Goal: Find specific page/section: Find specific page/section

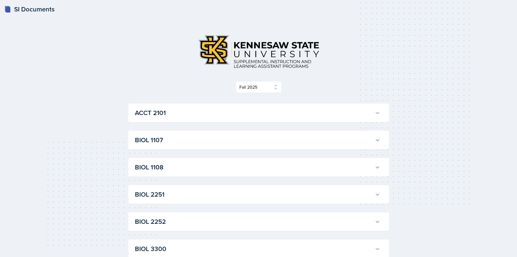
select select "2bed604d-1099-4043-b1bc-2365e8740244"
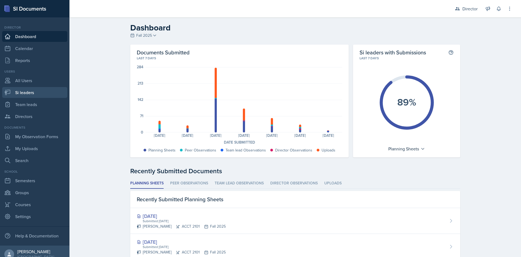
click at [29, 92] on link "Si leaders" at bounding box center [34, 92] width 65 height 11
select select "2bed604d-1099-4043-b1bc-2365e8740244"
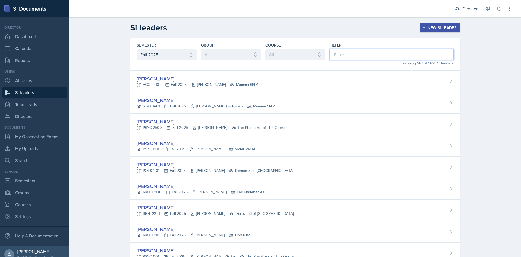
click at [342, 55] on input at bounding box center [392, 54] width 124 height 11
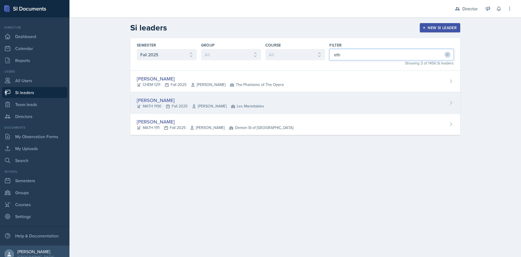
type input "eth"
click at [279, 101] on div "Ethan Macdonald MATH 1190 Fall 2025 Rebecca Shi Les Mariettables" at bounding box center [295, 102] width 330 height 21
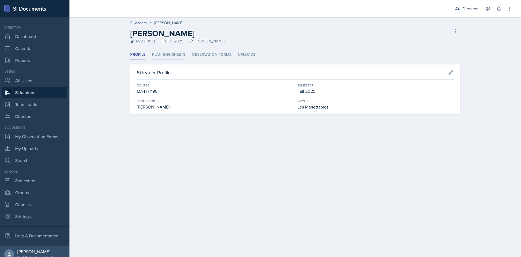
click at [174, 53] on li "Planning Sheets" at bounding box center [168, 54] width 33 height 11
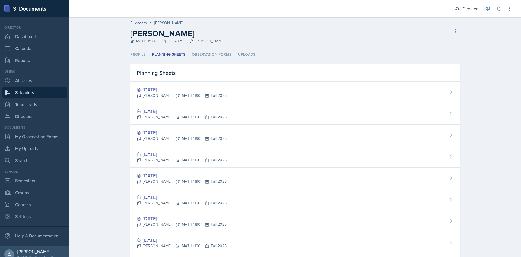
click at [209, 54] on li "Observation Forms" at bounding box center [212, 54] width 40 height 11
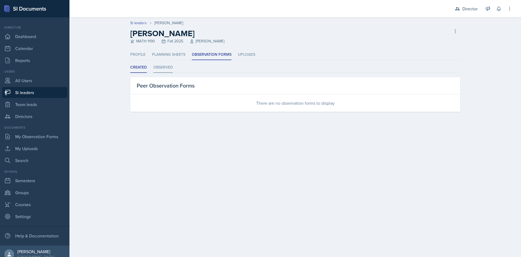
click at [160, 67] on li "Observed" at bounding box center [163, 67] width 20 height 11
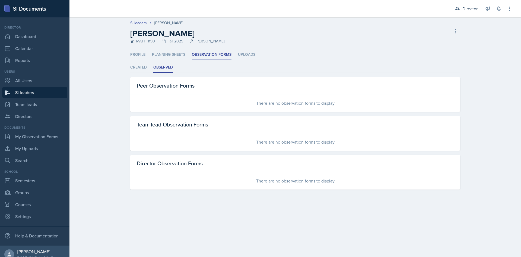
click at [48, 90] on link "Si leaders" at bounding box center [34, 92] width 65 height 11
select select "2bed604d-1099-4043-b1bc-2365e8740244"
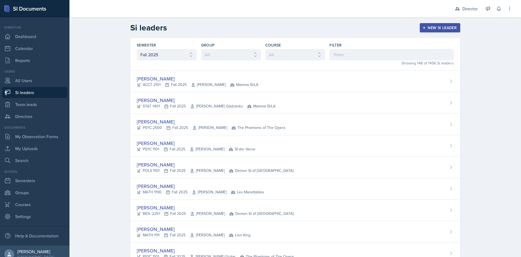
click at [27, 90] on link "Si leaders" at bounding box center [34, 92] width 65 height 11
click at [37, 102] on link "Team leads" at bounding box center [34, 104] width 65 height 11
select select "2bed604d-1099-4043-b1bc-2365e8740244"
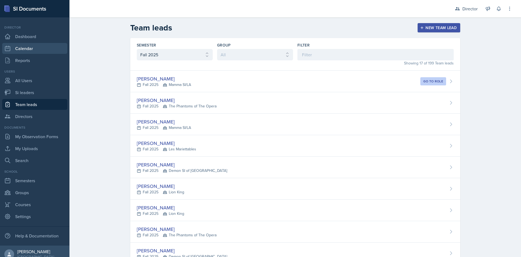
click at [33, 48] on link "Calendar" at bounding box center [34, 48] width 65 height 11
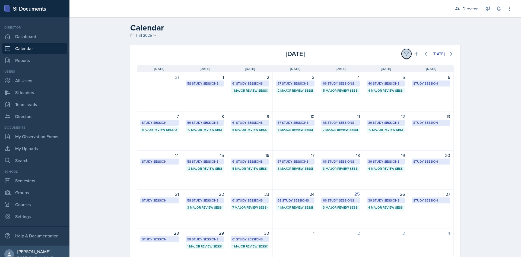
click at [404, 53] on icon at bounding box center [406, 53] width 5 height 5
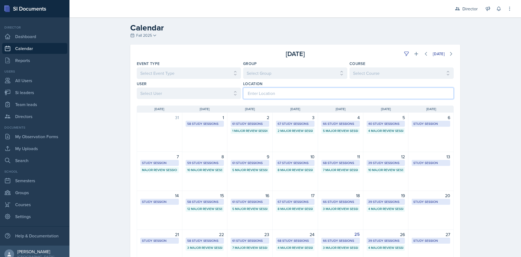
click at [267, 91] on input at bounding box center [348, 92] width 211 height 11
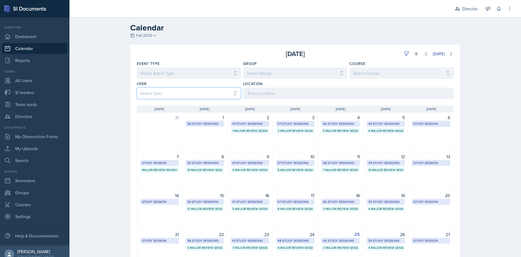
click at [216, 89] on select "Select User All Abeer Kayser Aditya Chauhan Aissa Sylla Alberto Di Stanislao Al…" at bounding box center [189, 92] width 104 height 11
click at [137, 87] on select "Select User All Abeer Kayser Aditya Chauhan Aissa Sylla Alberto Di Stanislao Al…" at bounding box center [189, 92] width 104 height 11
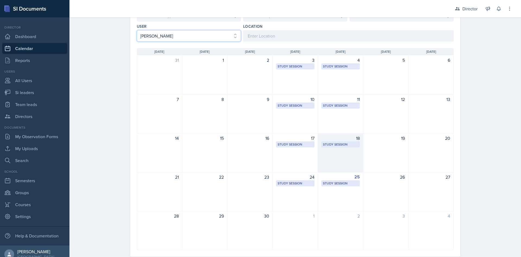
scroll to position [70, 0]
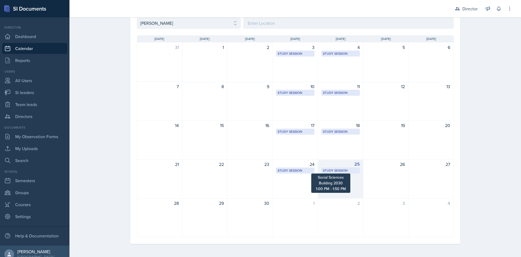
click at [339, 168] on div "Study Session" at bounding box center [340, 170] width 35 height 5
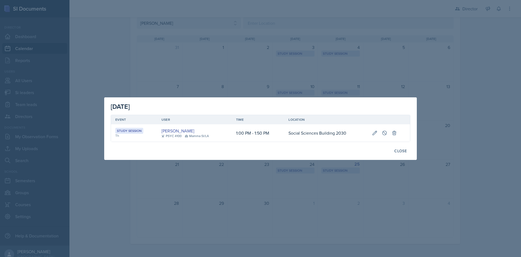
click at [468, 96] on div at bounding box center [260, 128] width 521 height 257
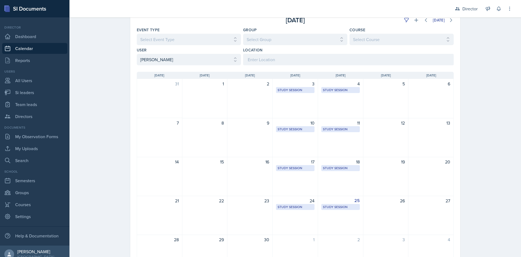
scroll to position [0, 0]
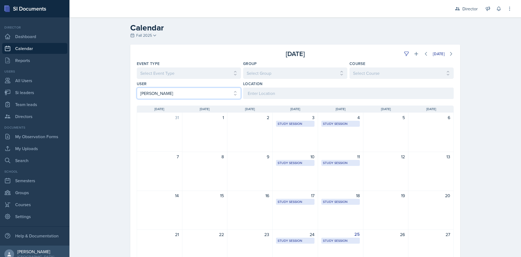
click at [236, 94] on select "Select User All Abeer Kayser Aditya Chauhan Aissa Sylla Alberto Di Stanislao Al…" at bounding box center [189, 92] width 104 height 11
select select "edddf9e1-df72-448b-b7c9-1c07135f981f"
click at [137, 87] on select "Select User All Abeer Kayser Aditya Chauhan Aissa Sylla Alberto Di Stanislao Al…" at bounding box center [189, 92] width 104 height 11
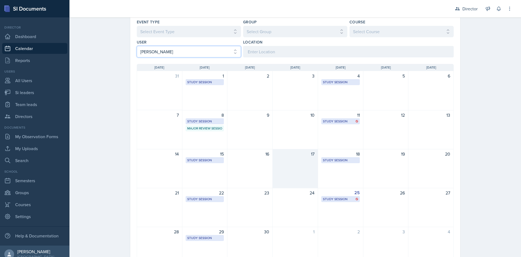
scroll to position [70, 0]
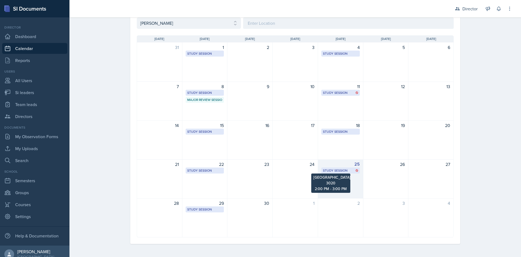
click at [344, 171] on div "Study Session" at bounding box center [340, 170] width 35 height 5
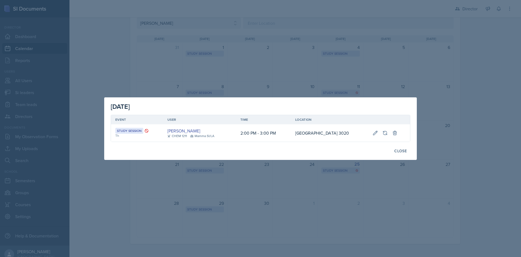
click at [342, 189] on div at bounding box center [260, 128] width 521 height 257
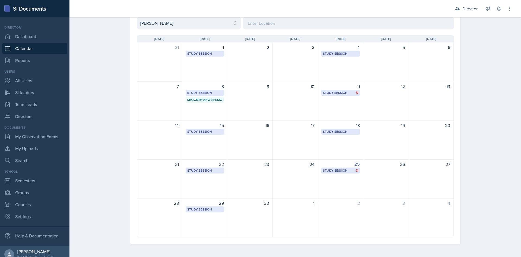
click at [56, 30] on div "Director" at bounding box center [34, 27] width 65 height 5
